Goal: Task Accomplishment & Management: Complete application form

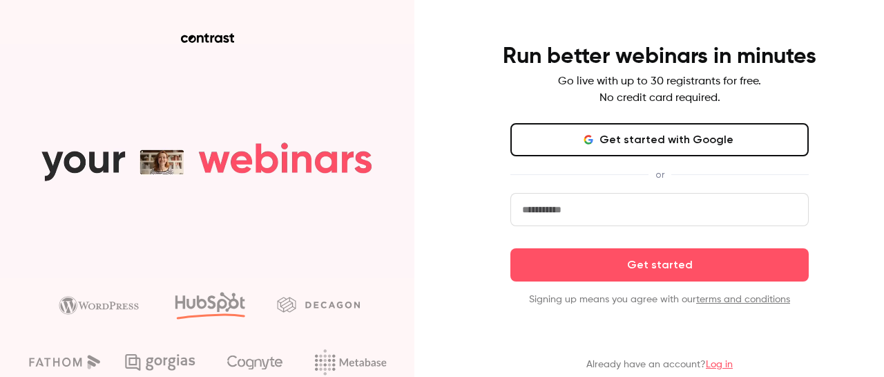
click at [651, 208] on input "email" at bounding box center [660, 209] width 298 height 33
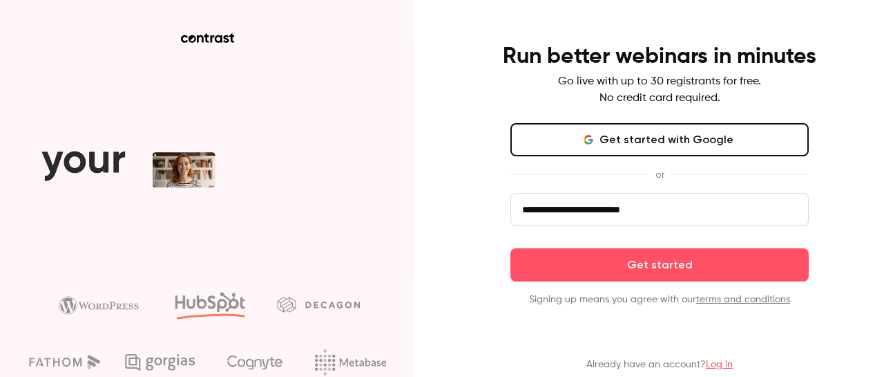
type input "**********"
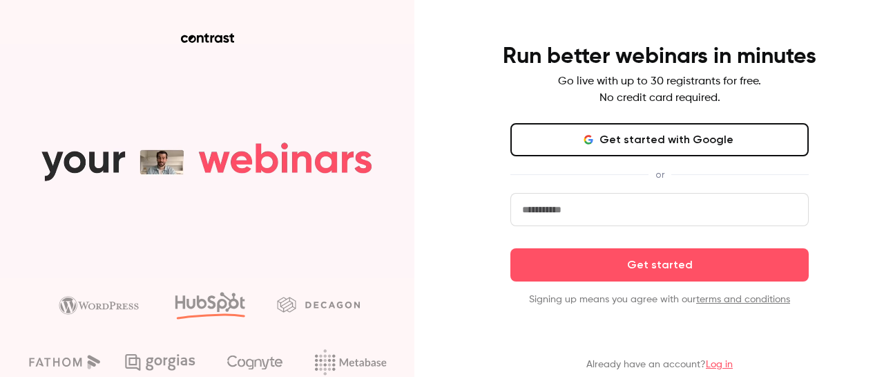
click at [517, 209] on input "email" at bounding box center [660, 209] width 298 height 33
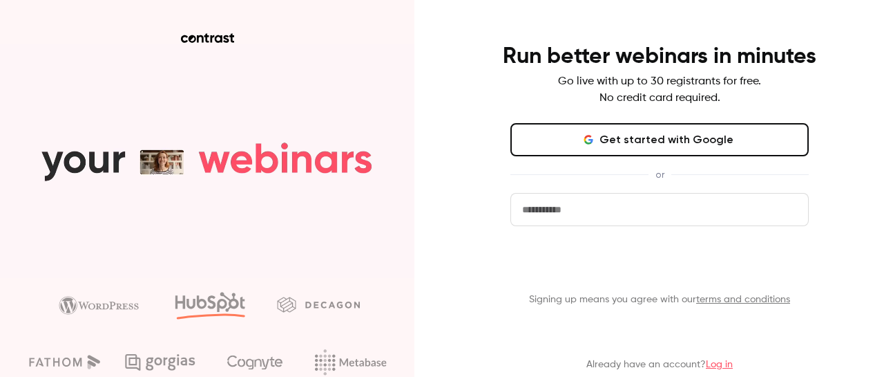
click at [593, 260] on form "Get started Signing up means you agree with our terms and conditions" at bounding box center [660, 249] width 298 height 113
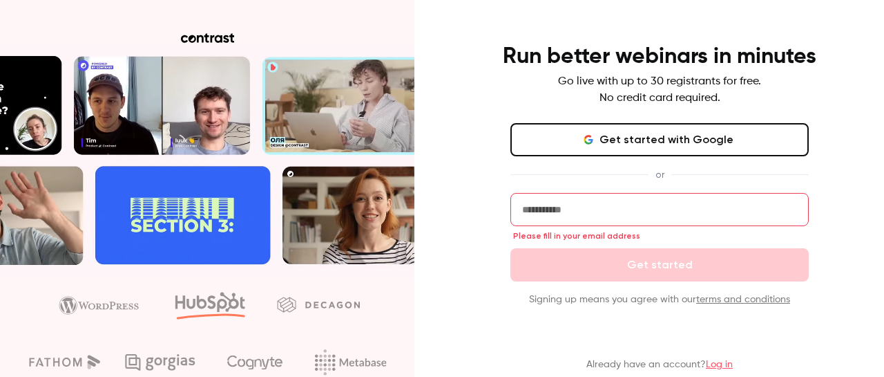
click at [578, 213] on input "email" at bounding box center [660, 209] width 298 height 33
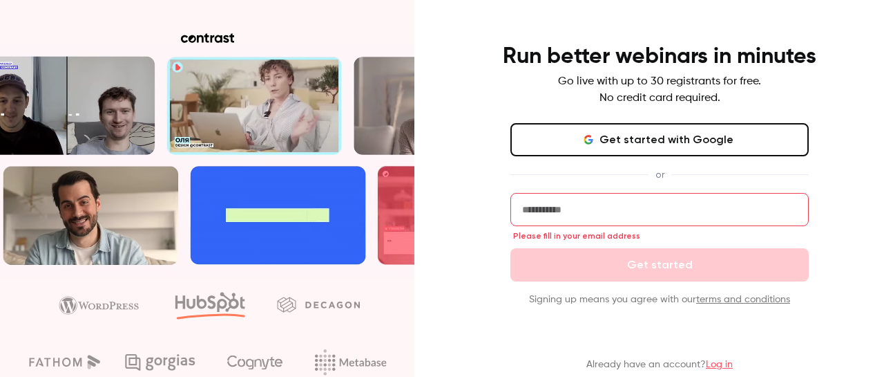
click at [592, 202] on input "email" at bounding box center [660, 209] width 298 height 33
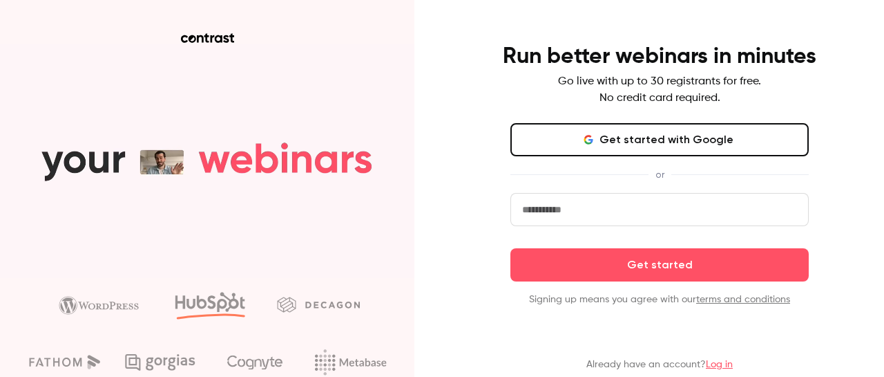
click at [806, 206] on input "email" at bounding box center [660, 209] width 298 height 33
